Goal: Find specific page/section: Find specific page/section

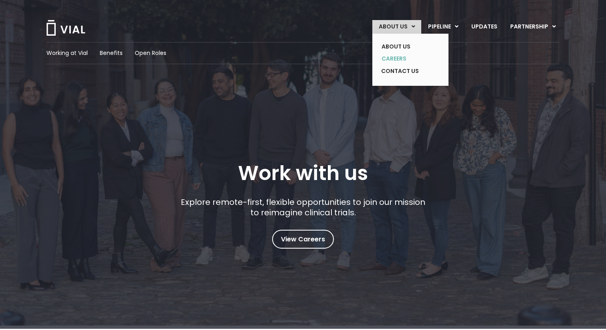
click at [394, 58] on link "CAREERS" at bounding box center [404, 59] width 59 height 12
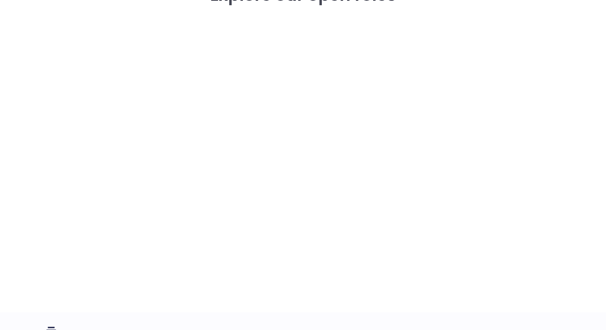
scroll to position [1185, 0]
click at [531, 115] on div "career opportunities Explore our open roles" at bounding box center [303, 136] width 513 height 344
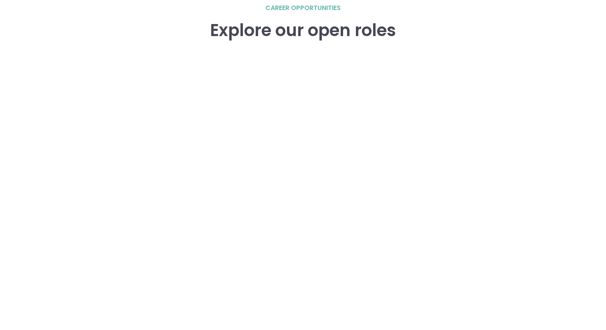
scroll to position [1241, 0]
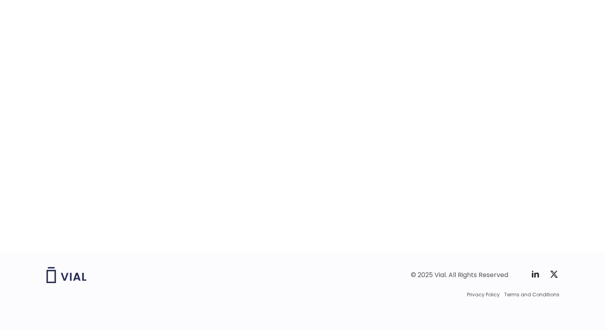
click at [234, 253] on footer "© 2025 Vial. All Rights Reserved Twitter X Logo Privacy Policy Terms and Condit…" at bounding box center [303, 292] width 606 height 78
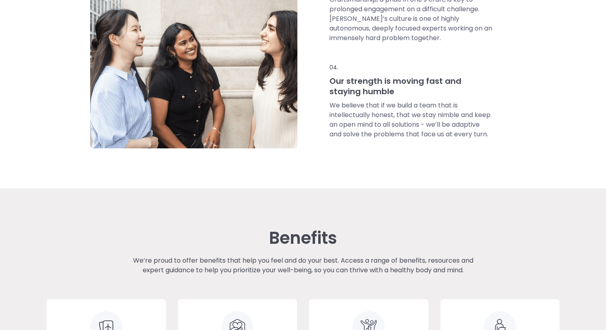
scroll to position [676, 0]
